Goal: Task Accomplishment & Management: Complete application form

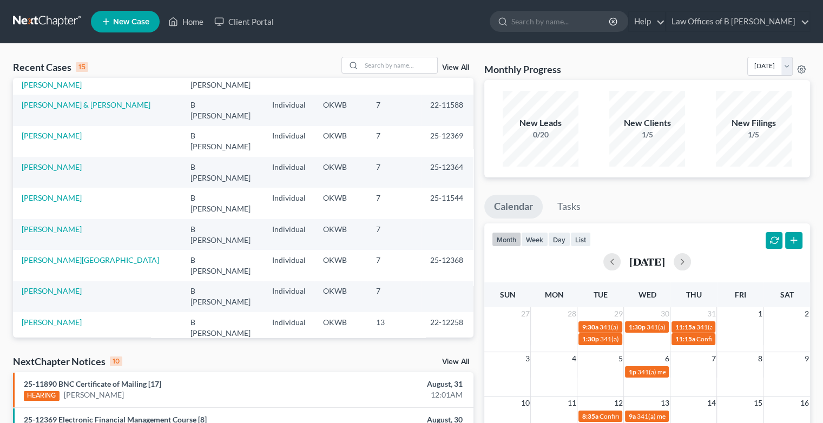
scroll to position [74, 0]
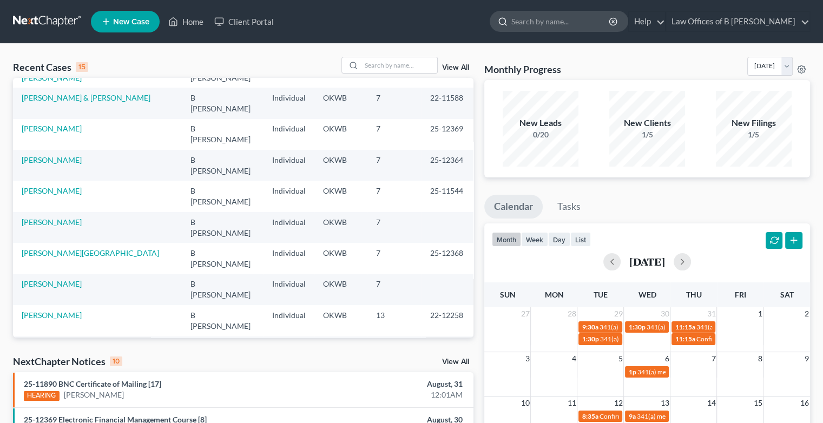
click at [539, 21] on input "search" at bounding box center [560, 21] width 99 height 20
type input "[PERSON_NAME]"
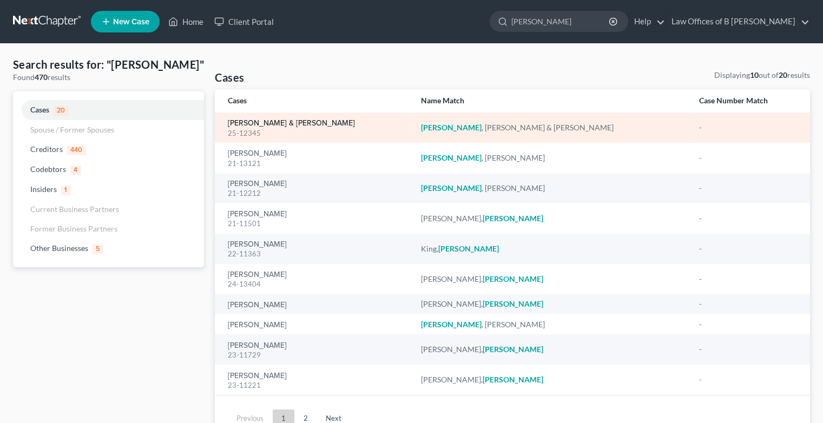
click at [293, 122] on link "[PERSON_NAME] & [PERSON_NAME]" at bounding box center [291, 124] width 127 height 8
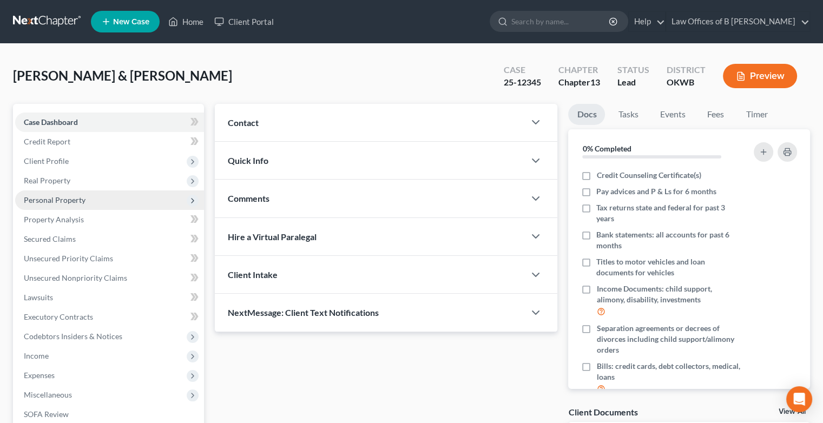
click at [69, 200] on span "Personal Property" at bounding box center [55, 199] width 62 height 9
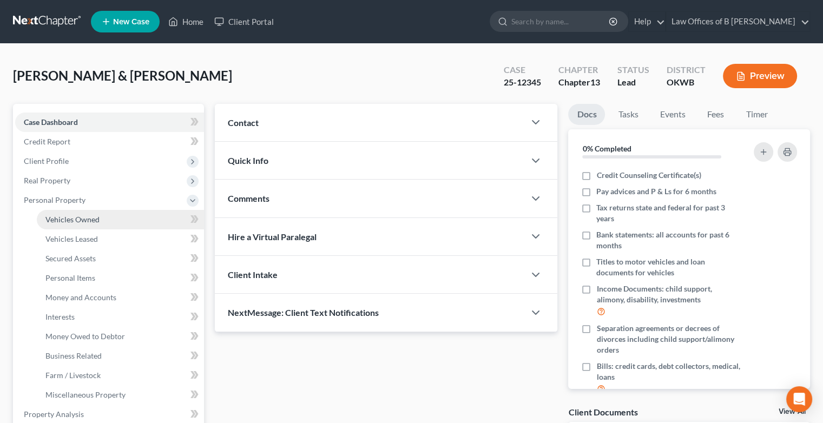
click at [71, 215] on span "Vehicles Owned" at bounding box center [72, 219] width 54 height 9
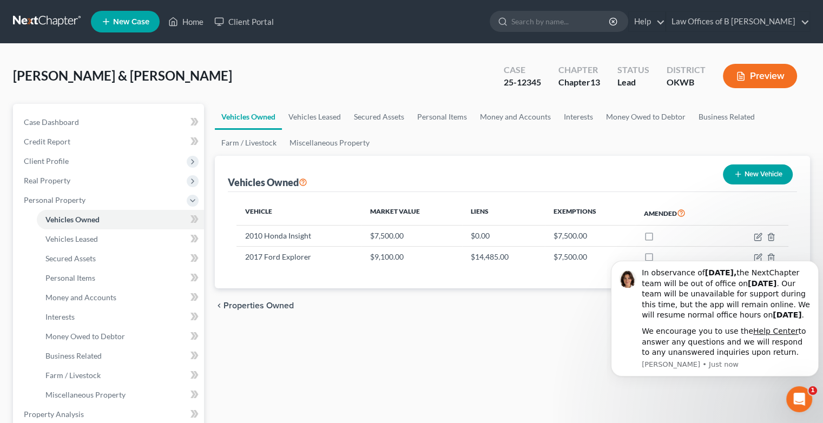
click at [564, 324] on div "Vehicles Owned Vehicles Leased Secured Assets Personal Items Money and Accounts…" at bounding box center [512, 426] width 606 height 644
click at [579, 309] on div "chevron_left Properties Owned Vehicles Leased chevron_right" at bounding box center [512, 305] width 595 height 35
click at [621, 324] on div "In observance of [DATE], the NextChapter team will be out of office [DATE][DATE…" at bounding box center [715, 319] width 192 height 102
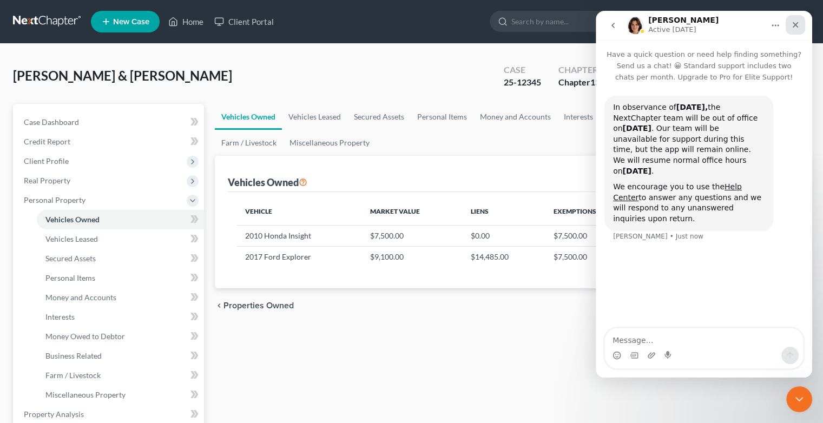
click at [792, 32] on div "Close" at bounding box center [795, 24] width 19 height 19
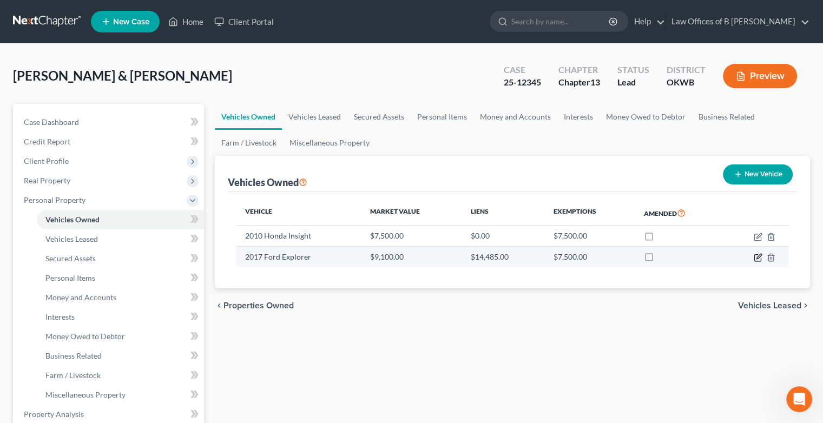
click at [759, 256] on icon "button" at bounding box center [758, 257] width 9 height 9
select select "0"
select select "9"
select select "2"
select select "1"
